Goal: Task Accomplishment & Management: Complete application form

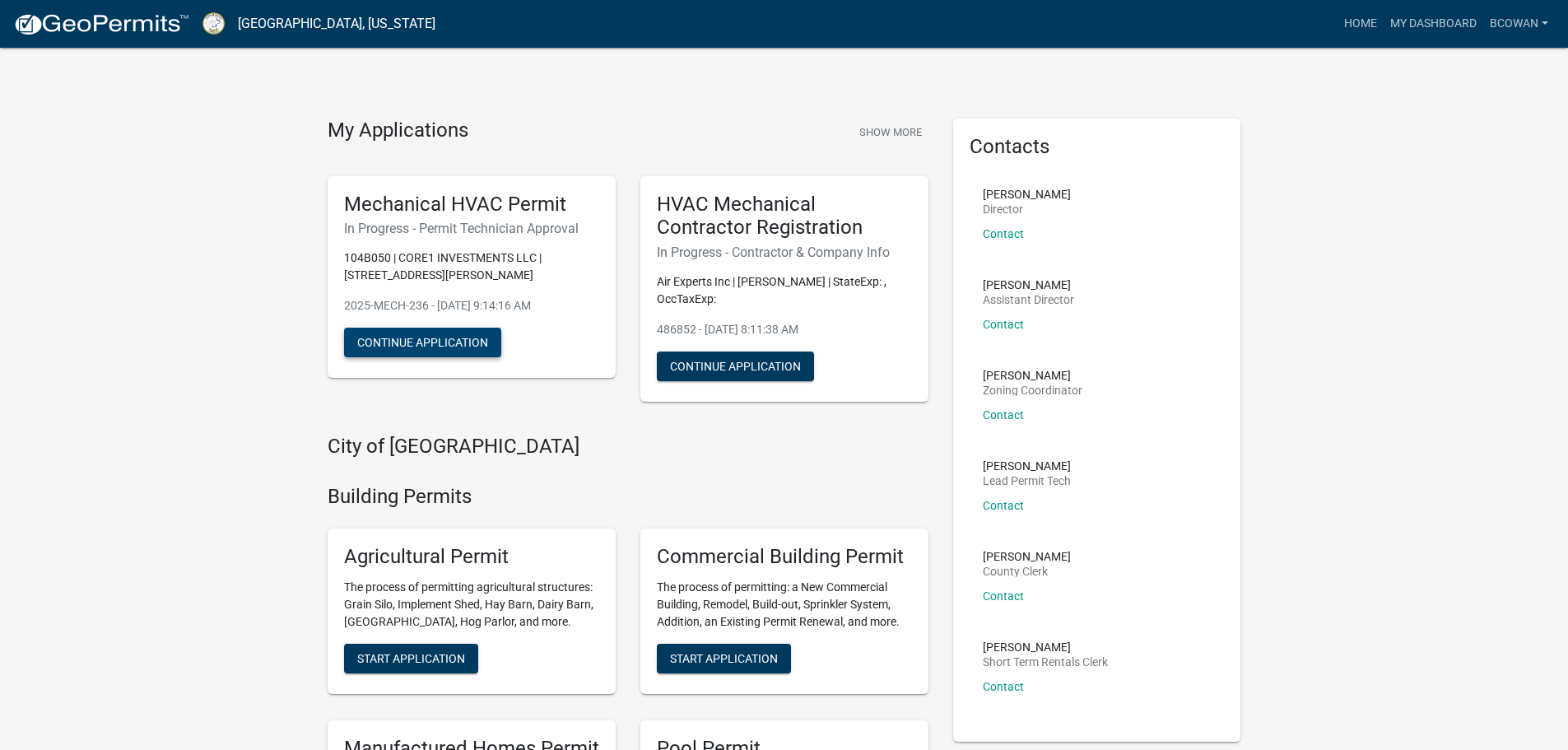
click at [445, 332] on button "Continue Application" at bounding box center [422, 342] width 157 height 29
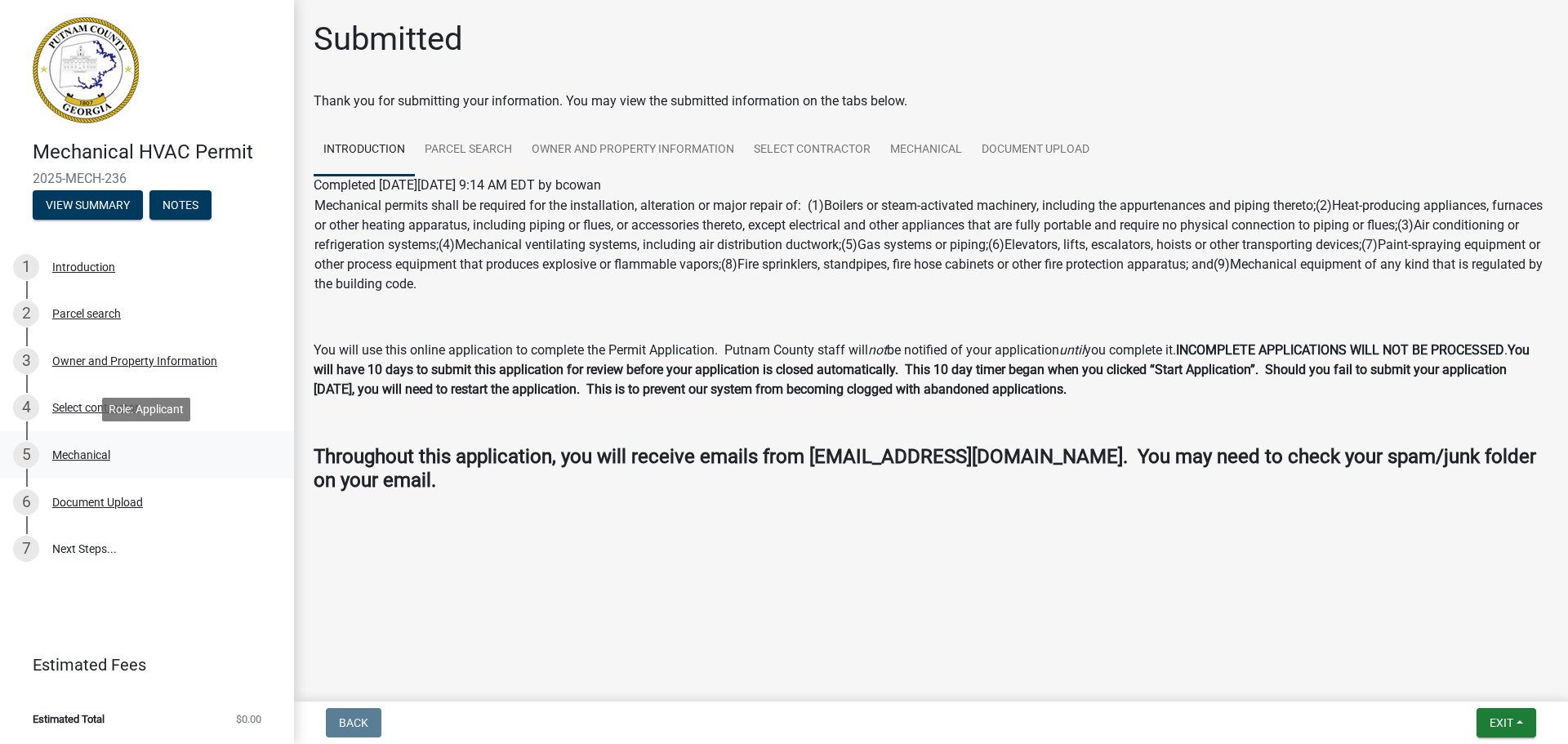
click at [98, 453] on div "Mechanical" at bounding box center [82, 455] width 58 height 12
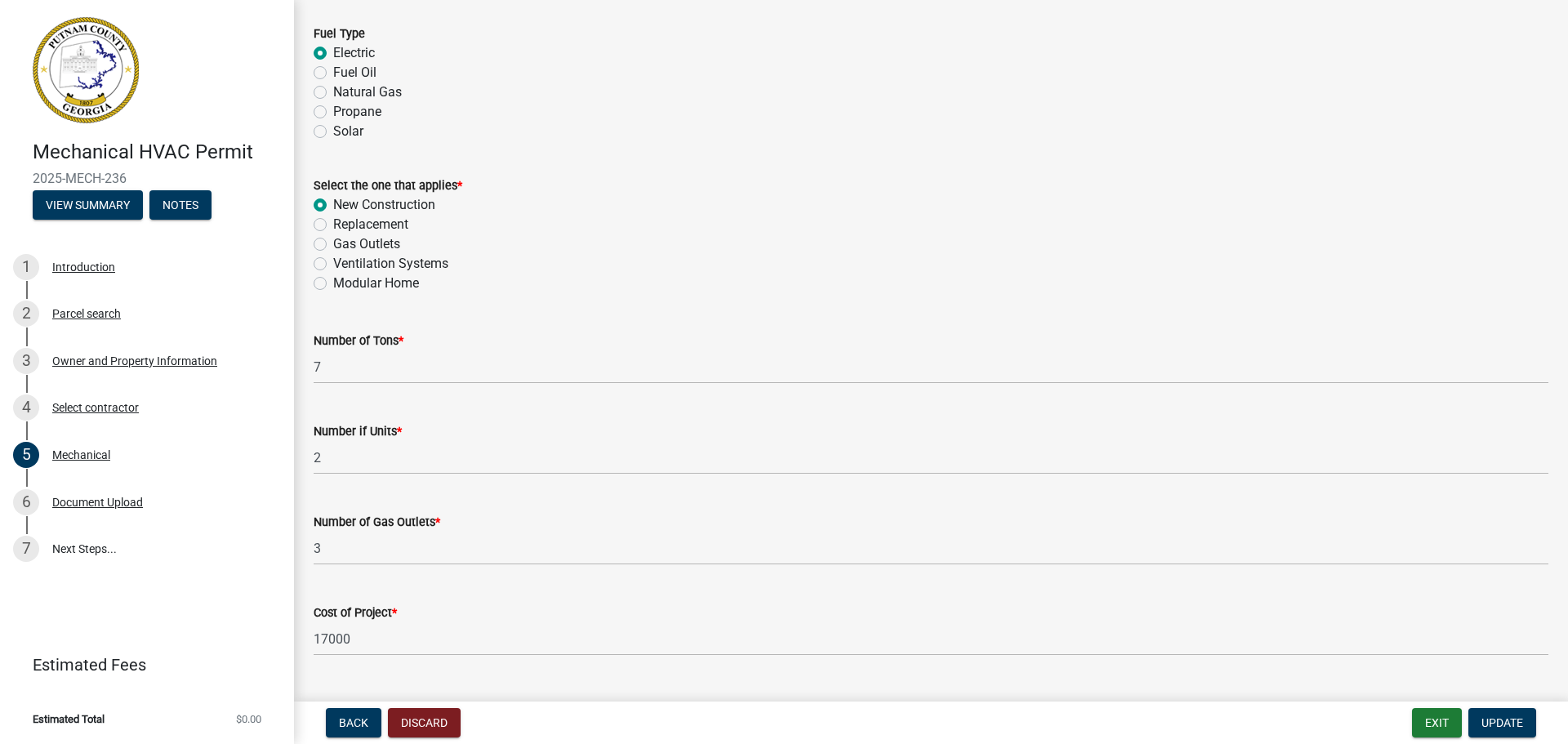
scroll to position [781, 0]
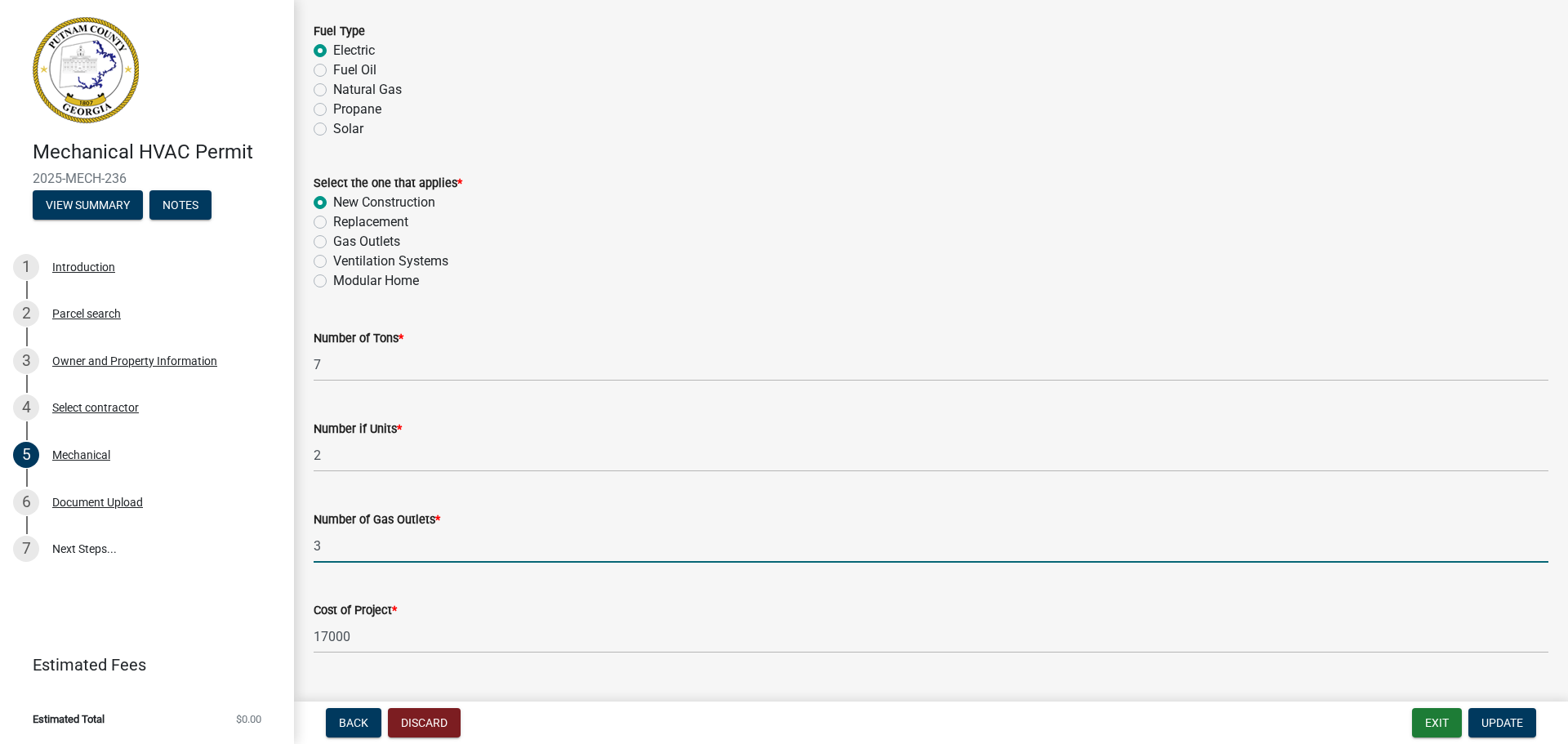
click at [325, 548] on input "3" at bounding box center [931, 546] width 1235 height 33
type input "2"
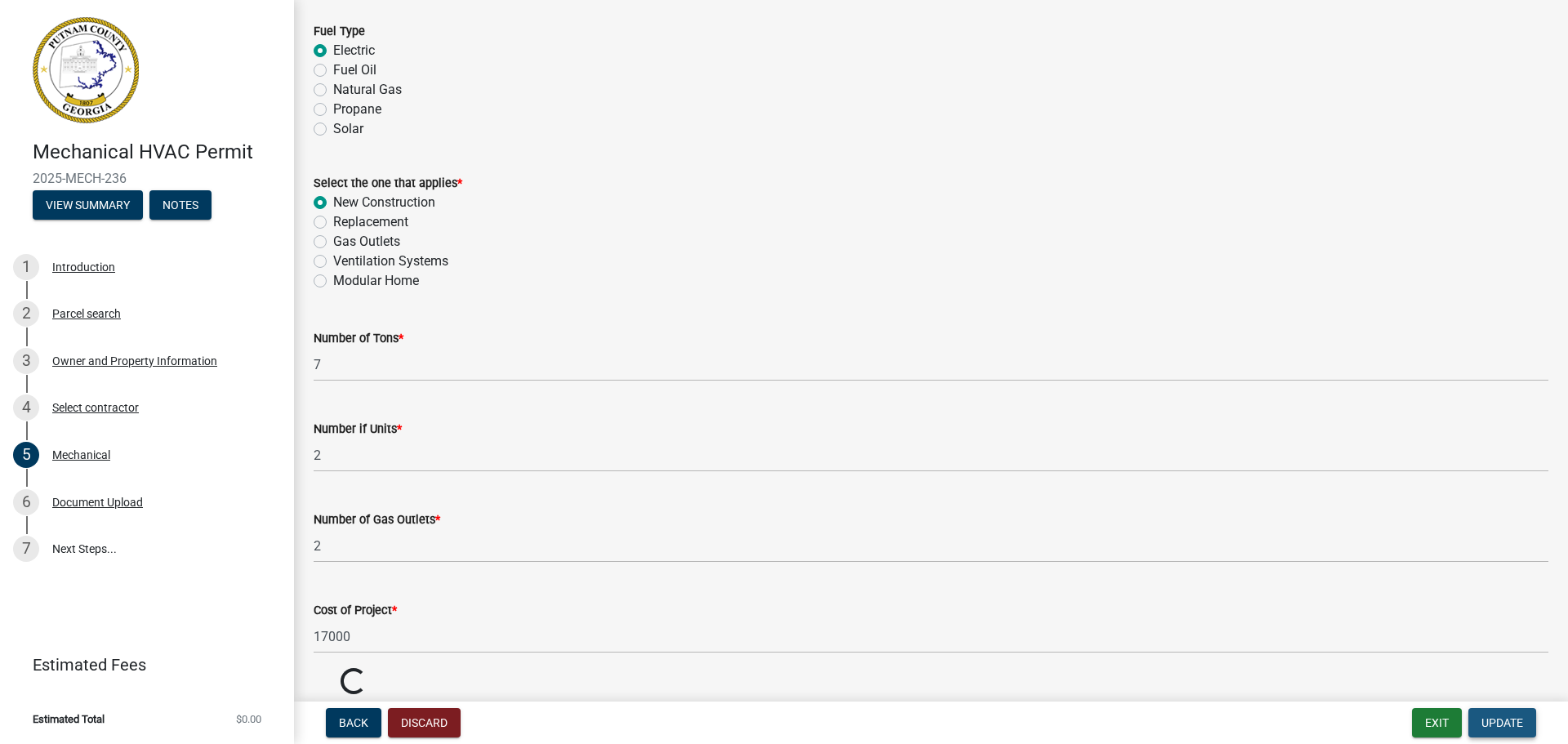
click at [1507, 724] on span "Update" at bounding box center [1502, 722] width 42 height 13
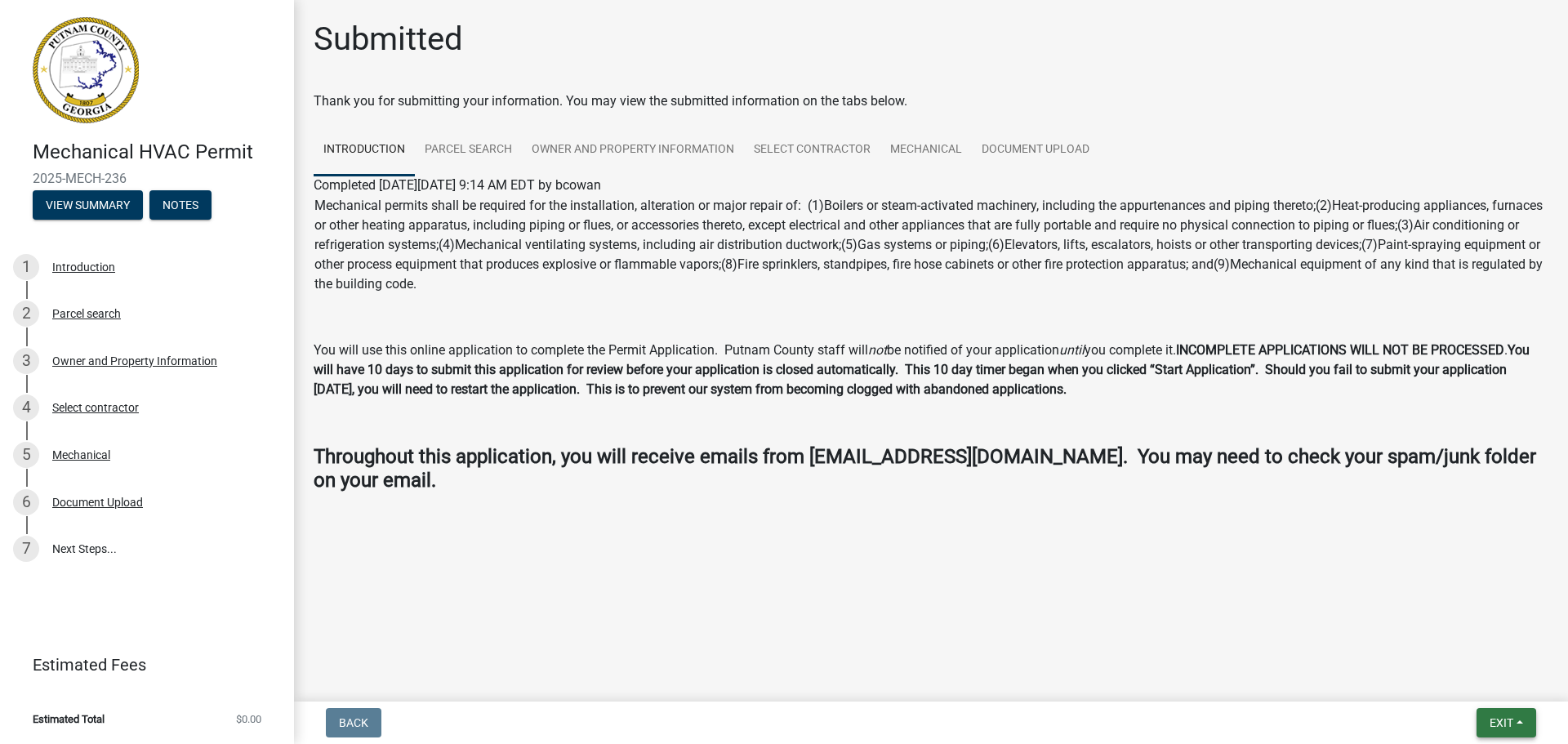
click at [1507, 724] on span "Exit" at bounding box center [1501, 722] width 23 height 13
click at [1463, 678] on button "Save & Exit" at bounding box center [1471, 680] width 131 height 39
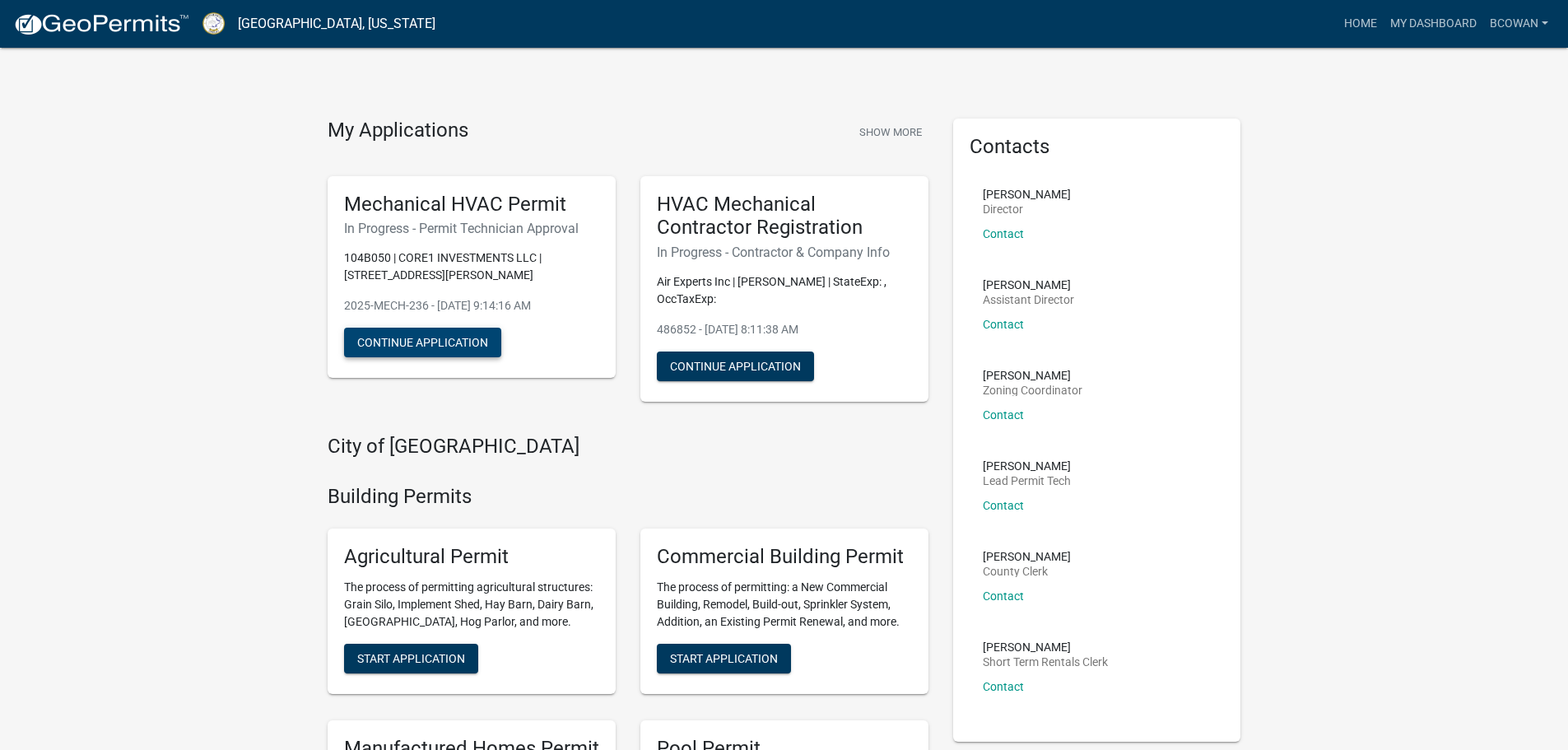
click at [455, 336] on button "Continue Application" at bounding box center [422, 342] width 157 height 29
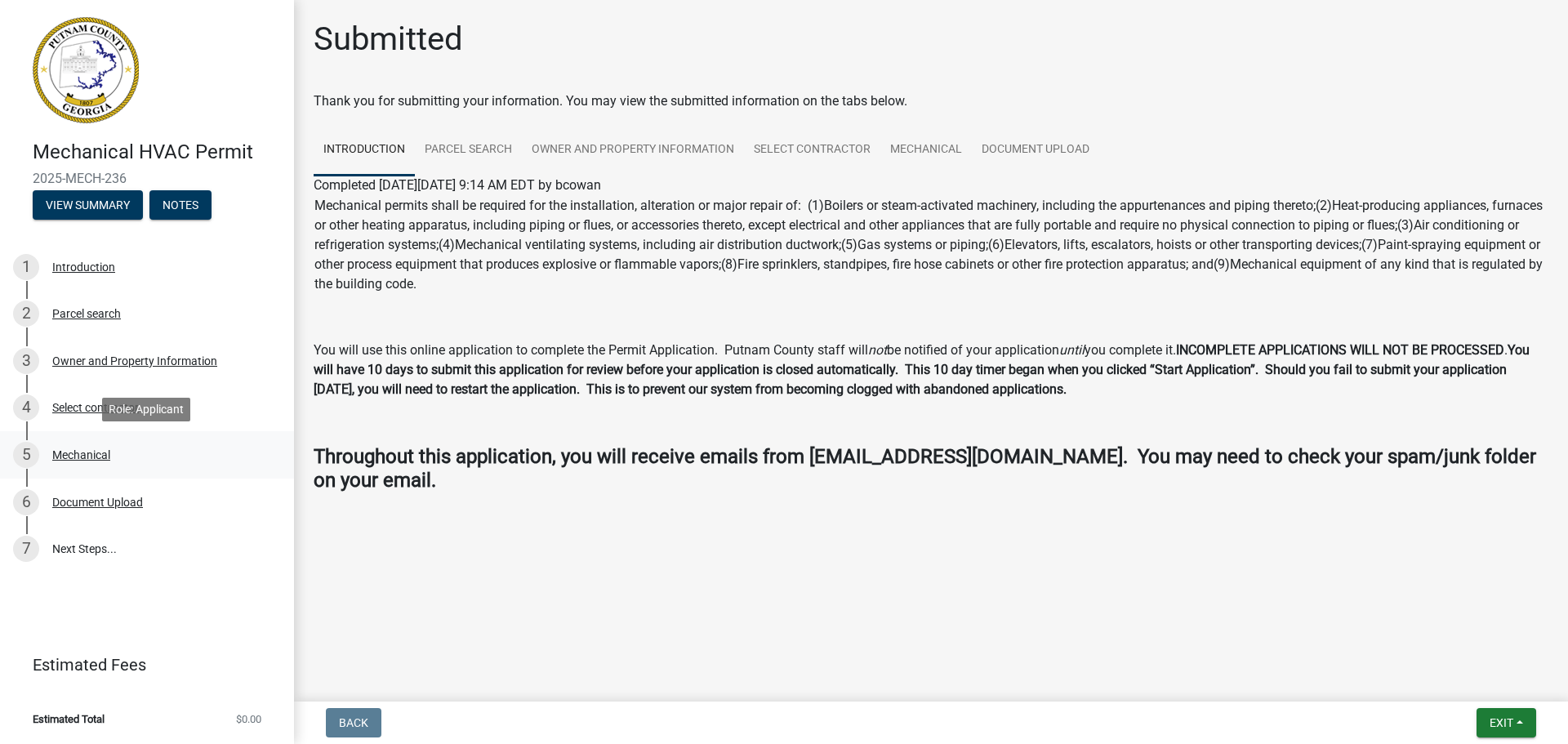
click at [107, 458] on div "Mechanical" at bounding box center [82, 455] width 58 height 12
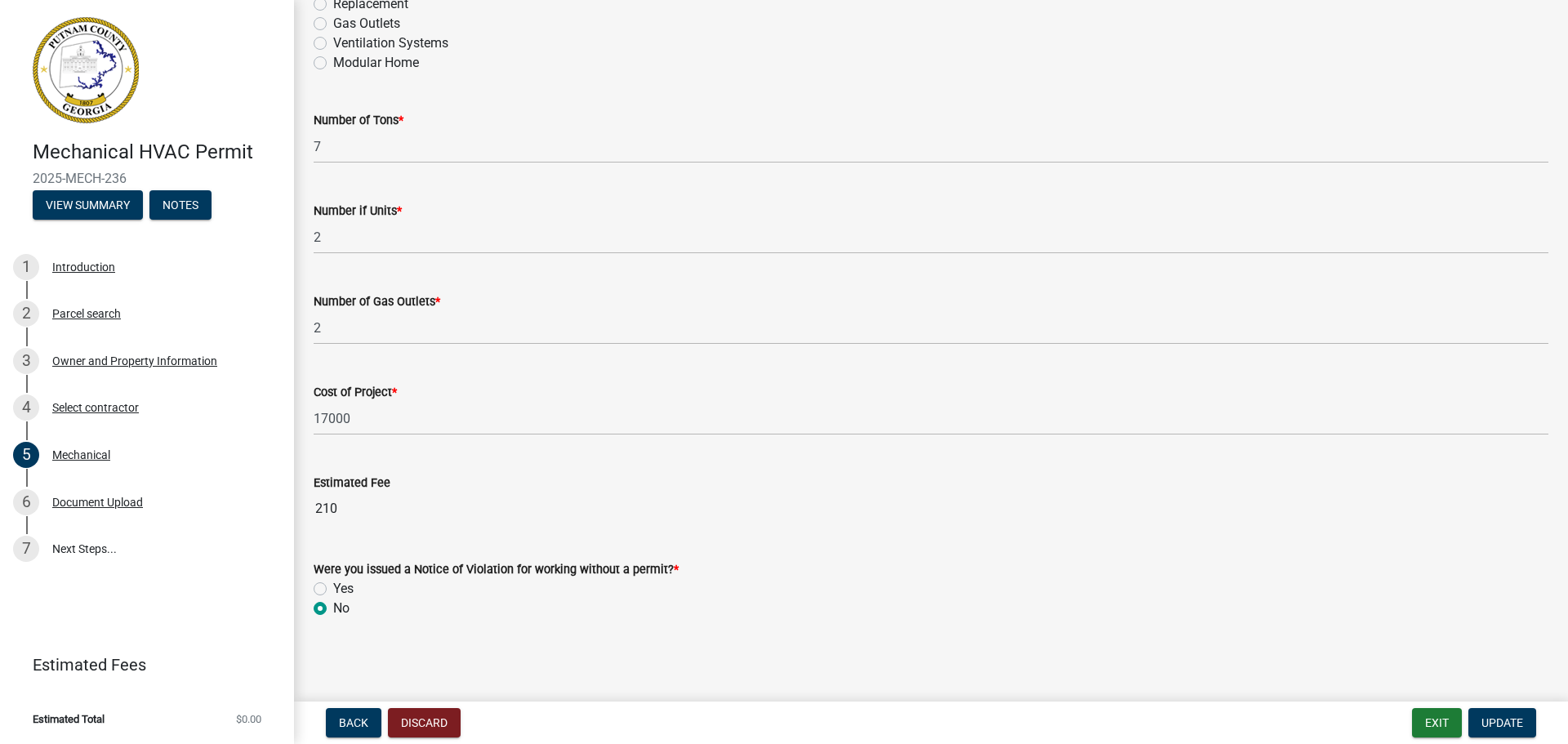
scroll to position [1014, 0]
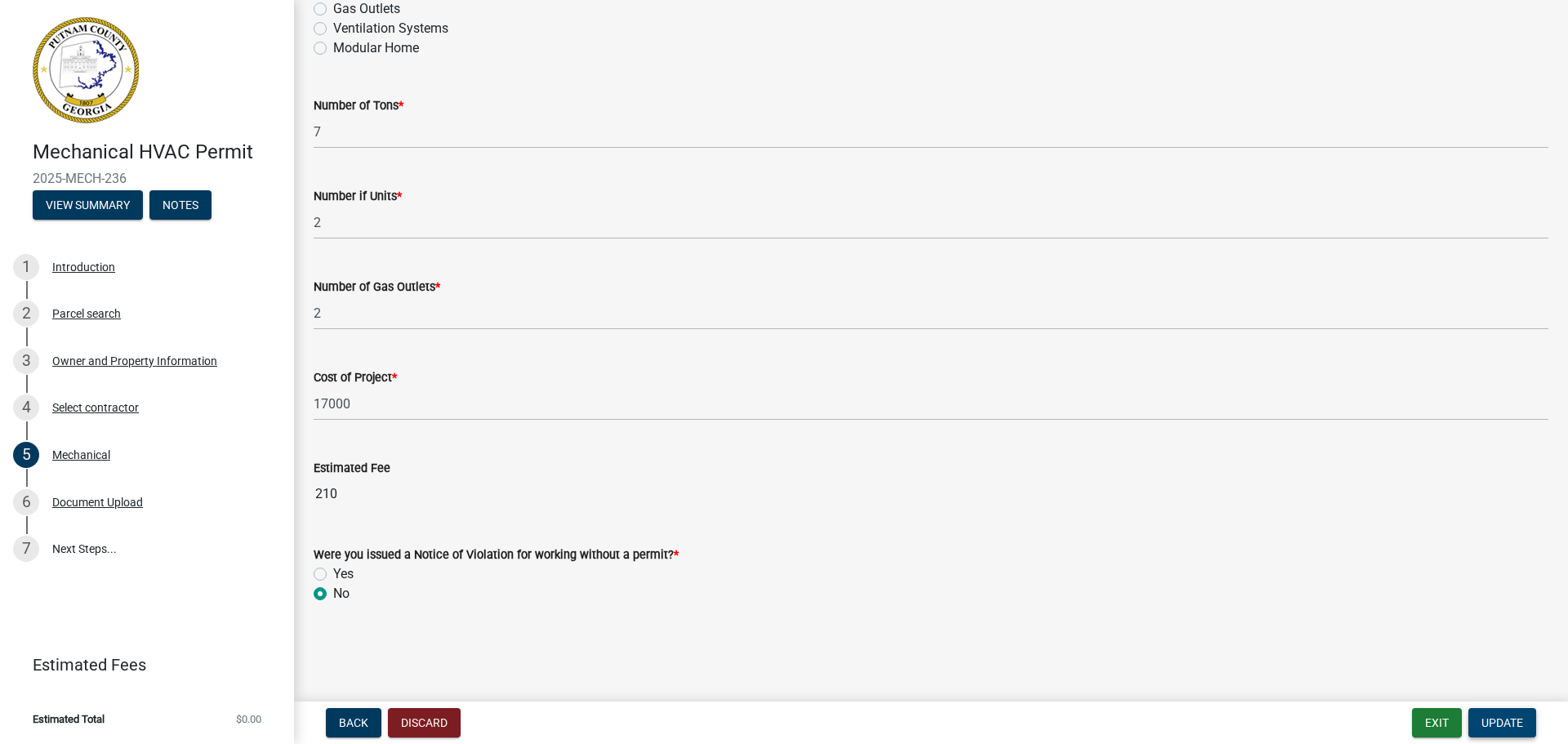
click at [1505, 722] on span "Update" at bounding box center [1502, 722] width 42 height 13
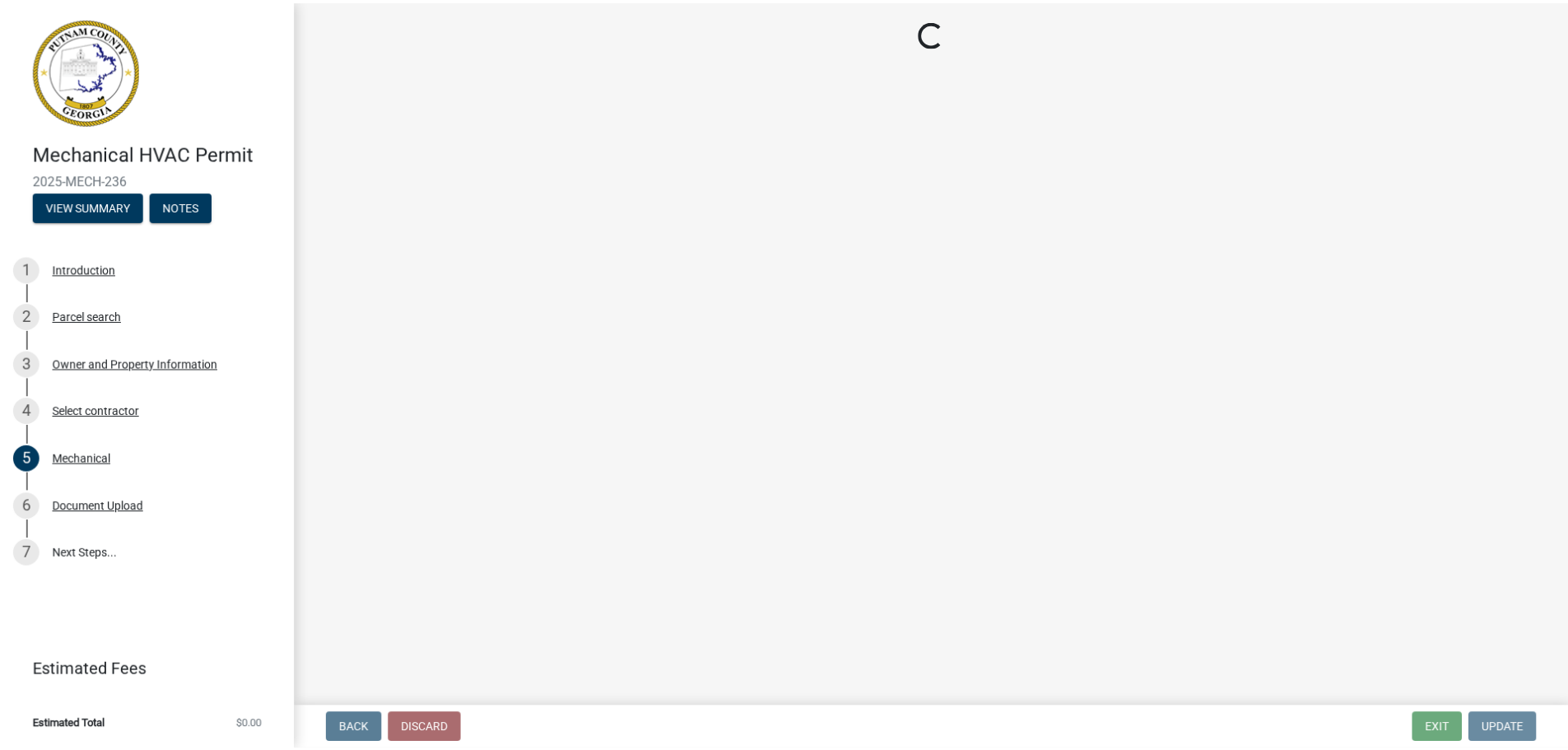
scroll to position [0, 0]
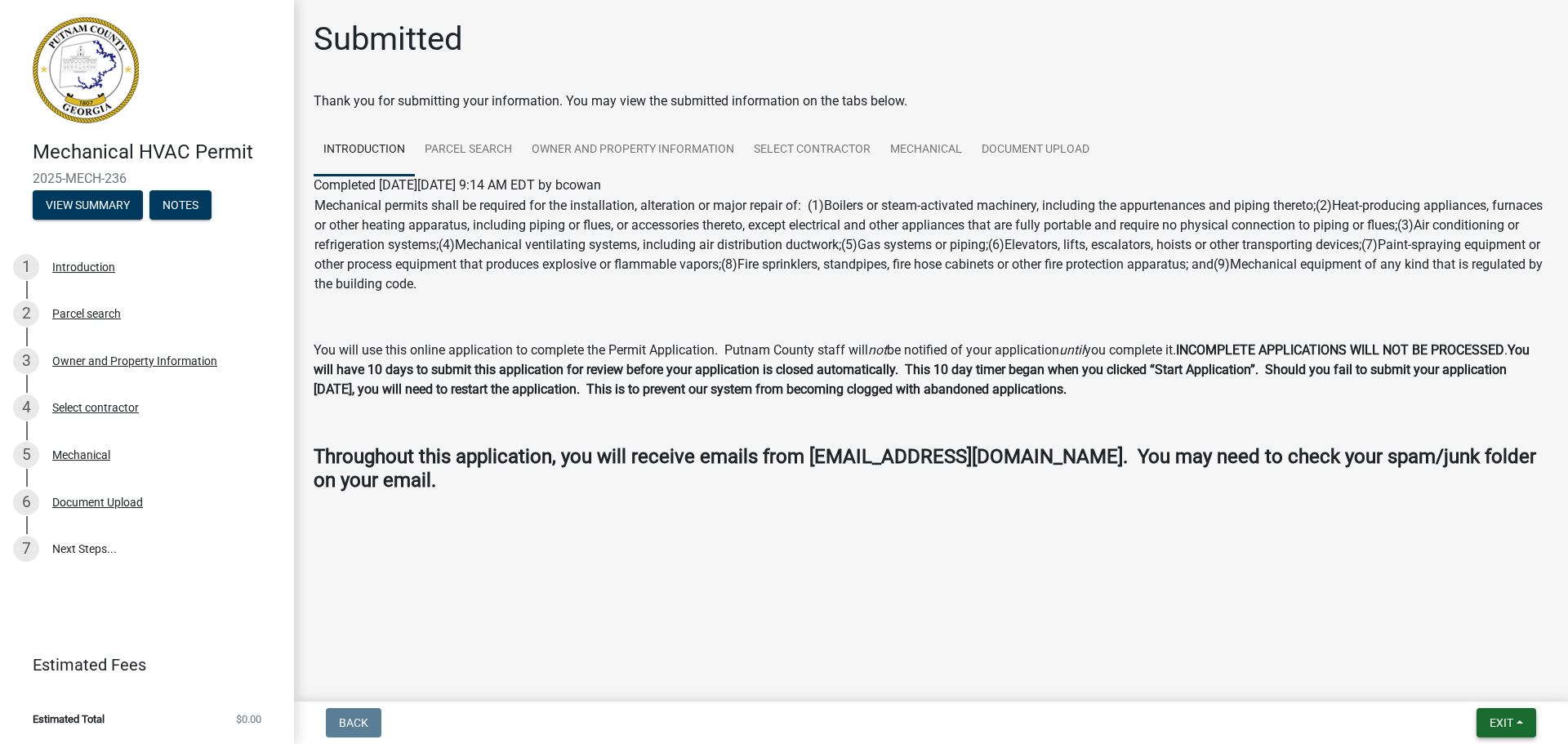
click at [1502, 727] on span "Exit" at bounding box center [1501, 722] width 23 height 13
click at [1450, 678] on button "Save & Exit" at bounding box center [1471, 680] width 131 height 39
